Goal: Navigation & Orientation: Find specific page/section

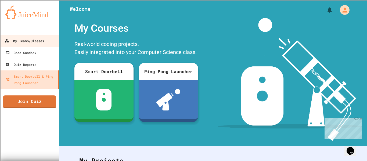
click at [28, 44] on div "My Teams/Classes" at bounding box center [24, 41] width 39 height 7
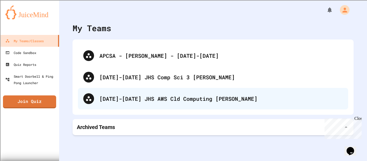
click at [152, 104] on div "[DATE]-[DATE] JHS AWS Cld Computing [PERSON_NAME]" at bounding box center [213, 98] width 270 height 21
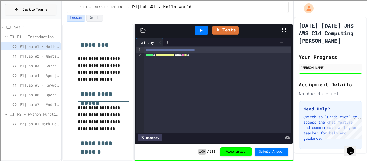
click at [28, 5] on button "Back to Teams" at bounding box center [31, 10] width 52 height 12
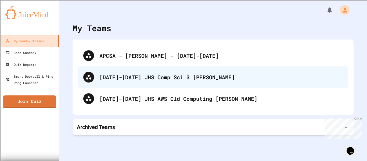
click at [130, 76] on div "[DATE]-[DATE] JHS Comp Sci 3 [PERSON_NAME]" at bounding box center [220, 77] width 243 height 8
